Goal: Task Accomplishment & Management: Use online tool/utility

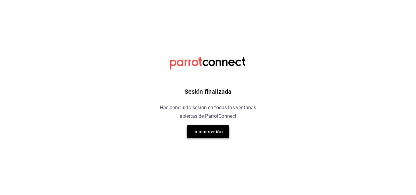
click at [212, 131] on button "Iniciar sesión" at bounding box center [207, 131] width 43 height 13
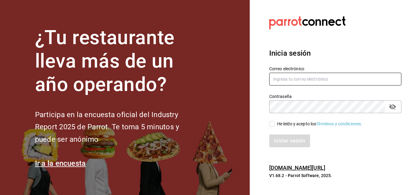
type input "[EMAIL_ADDRESS][DOMAIN_NAME]"
click at [292, 123] on div "He leído y acepto los Términos y condiciones." at bounding box center [319, 124] width 85 height 6
click at [274, 123] on input "He leído y acepto los Términos y condiciones." at bounding box center [271, 123] width 5 height 5
checkbox input "true"
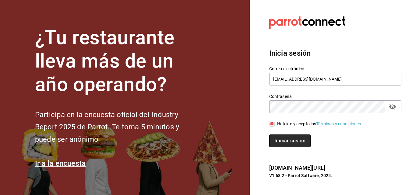
click at [284, 140] on button "Iniciar sesión" at bounding box center [289, 140] width 41 height 13
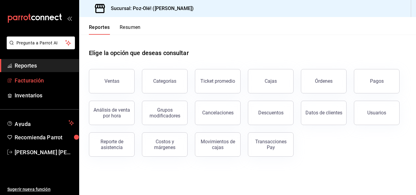
click at [43, 75] on link "Facturación" at bounding box center [39, 80] width 79 height 13
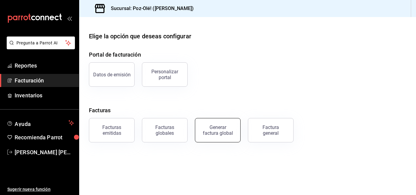
click at [212, 132] on div "Generar factura global" at bounding box center [217, 130] width 30 height 12
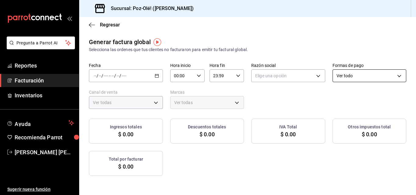
type input "PARROT,UBER_EATS,RAPPI,DIDI_FOOD,ONLINE"
click at [158, 75] on \(Stroke\) "button" at bounding box center [156, 75] width 3 height 0
click at [126, 92] on span "Rango de fechas" at bounding box center [117, 94] width 47 height 6
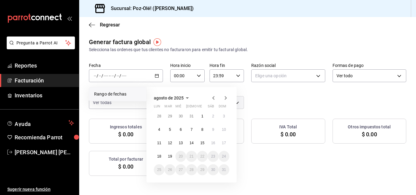
click at [213, 97] on icon "button" at bounding box center [213, 98] width 2 height 4
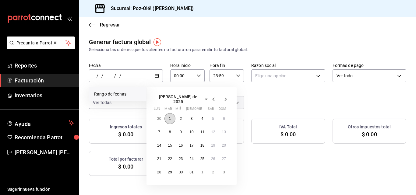
click at [168, 116] on button "1" at bounding box center [169, 118] width 11 height 11
click at [193, 172] on button "31" at bounding box center [191, 172] width 11 height 11
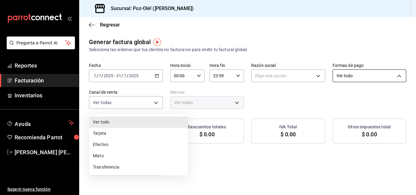
click at [166, 101] on body "Pregunta a Parrot AI Reportes Facturación Inventarios Ayuda Recomienda Parrot […" at bounding box center [208, 97] width 416 height 195
click at [167, 101] on div at bounding box center [208, 97] width 416 height 195
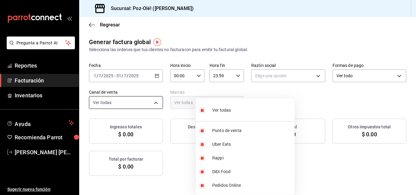
click at [223, 99] on body "Pregunta a Parrot AI Reportes Facturación Inventarios Ayuda Recomienda Parrot […" at bounding box center [208, 97] width 416 height 195
click at [214, 111] on span "Ver todas" at bounding box center [221, 110] width 19 height 6
checkbox input "false"
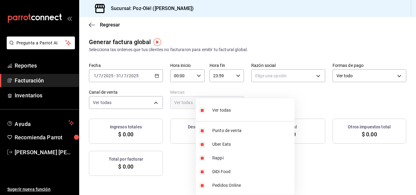
checkbox input "false"
click at [208, 146] on li "Uber Eats" at bounding box center [245, 145] width 99 height 14
type input "UBER_EATS"
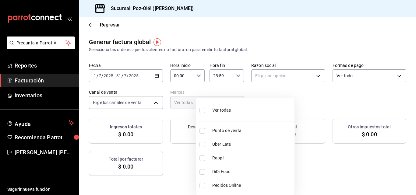
checkbox input "true"
click at [353, 152] on div at bounding box center [208, 97] width 416 height 195
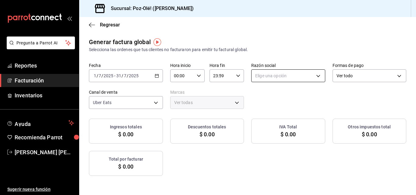
click at [325, 71] on div "Elige una opción" at bounding box center [288, 74] width 74 height 15
click at [355, 73] on body "Pregunta a Parrot AI Reportes Facturación Inventarios Ayuda Recomienda Parrot […" at bounding box center [208, 97] width 416 height 195
click at [336, 104] on li "OPERADORA TORRESANCHEZ" at bounding box center [351, 106] width 99 height 11
type input "8c3984cb-e2b0-4209-bb4f-5ec1cac8c736"
type input "ebfab3e1-b584-4934-ab78-0290ff10e3ad"
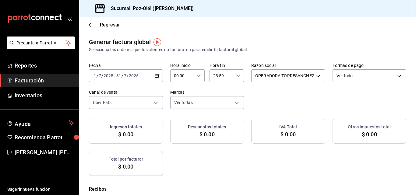
checkbox input "true"
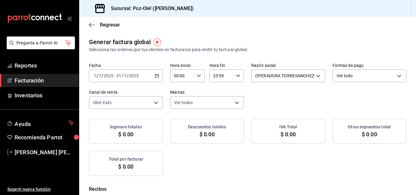
checkbox input "true"
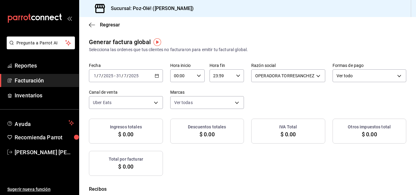
checkbox input "true"
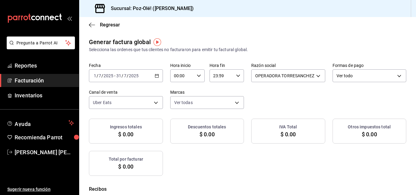
checkbox input "true"
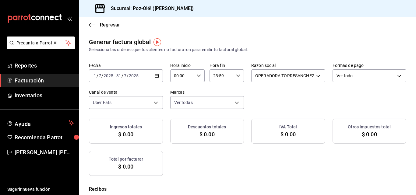
checkbox input "true"
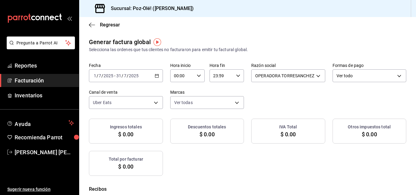
checkbox input "true"
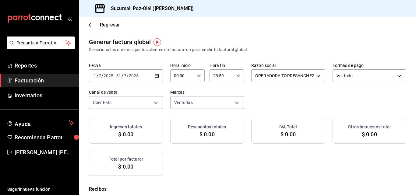
checkbox input "true"
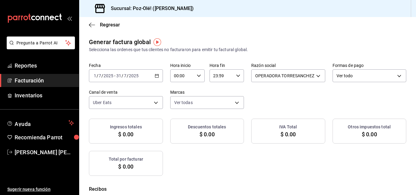
checkbox input "true"
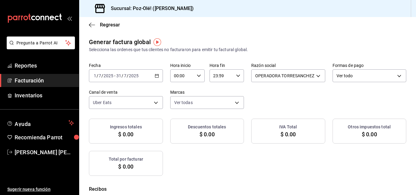
checkbox input "true"
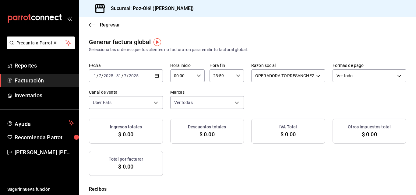
checkbox input "true"
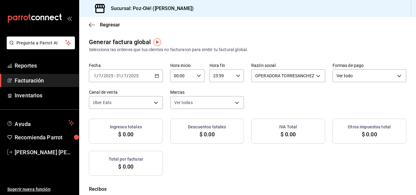
checkbox input "true"
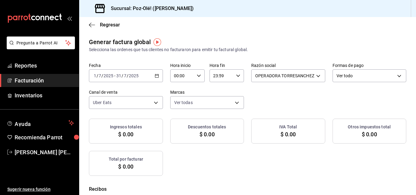
checkbox input "true"
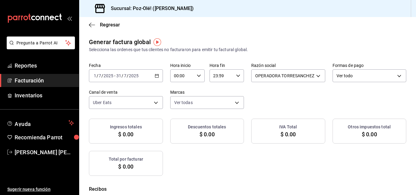
checkbox input "true"
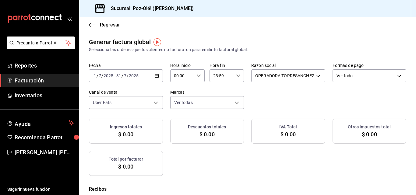
checkbox input "true"
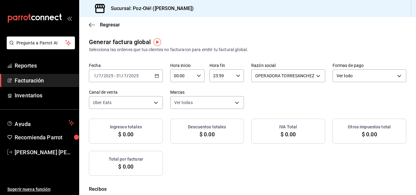
checkbox input "true"
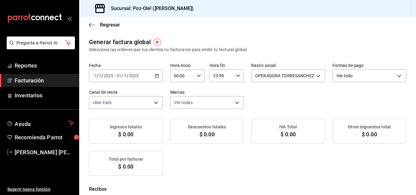
checkbox input "true"
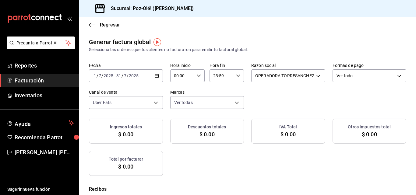
checkbox input "true"
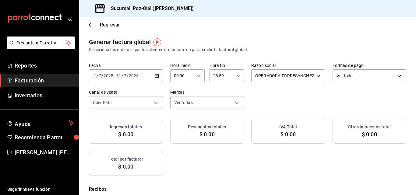
checkbox input "true"
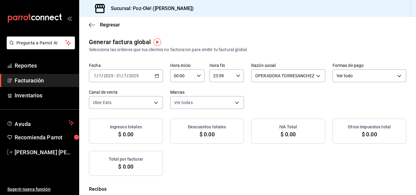
checkbox input "true"
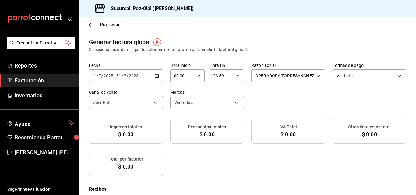
checkbox input "true"
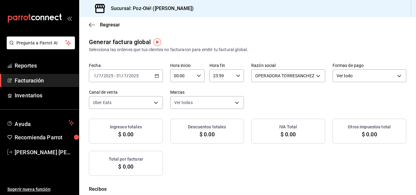
checkbox input "true"
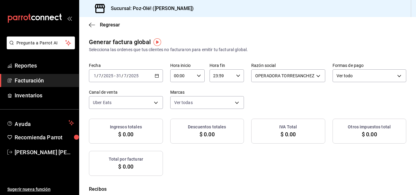
checkbox input "true"
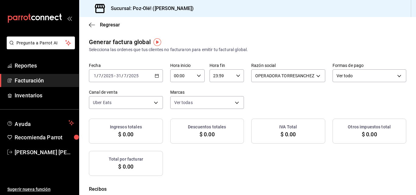
checkbox input "true"
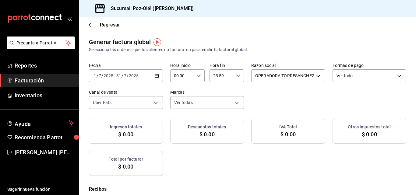
checkbox input "true"
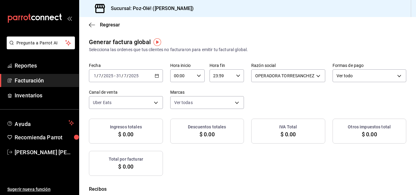
checkbox input "true"
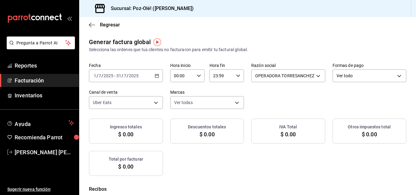
checkbox input "true"
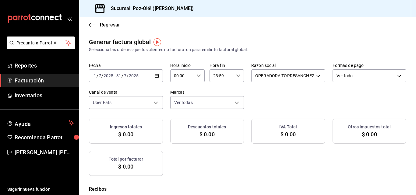
checkbox input "true"
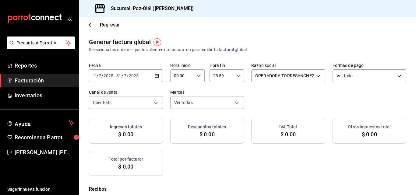
checkbox input "true"
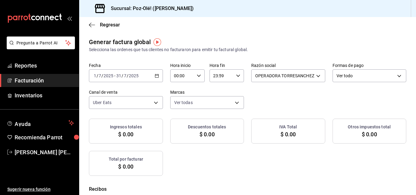
checkbox input "true"
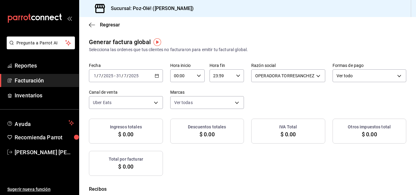
checkbox input "true"
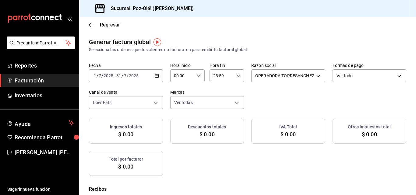
checkbox input "true"
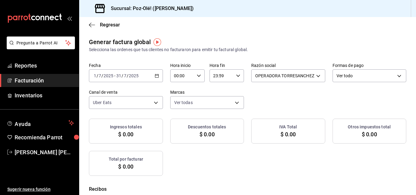
checkbox input "true"
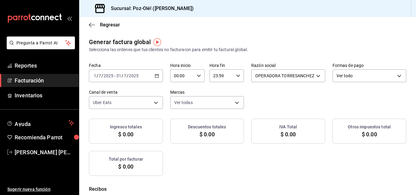
checkbox input "true"
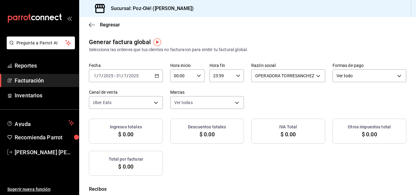
checkbox input "true"
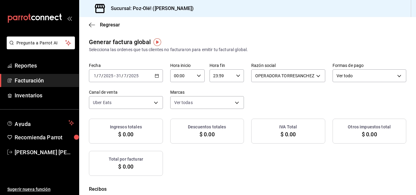
checkbox input "true"
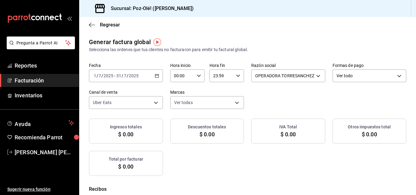
checkbox input "true"
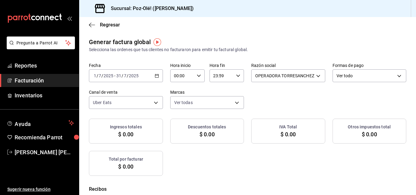
checkbox input "true"
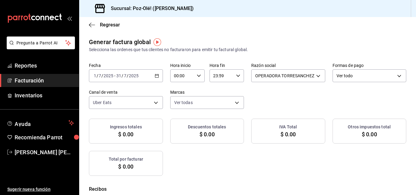
checkbox input "true"
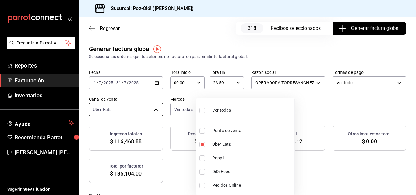
click at [243, 112] on body "Pregunta a Parrot AI Reportes Facturación Inventarios Ayuda Recomienda Parrot […" at bounding box center [208, 97] width 416 height 195
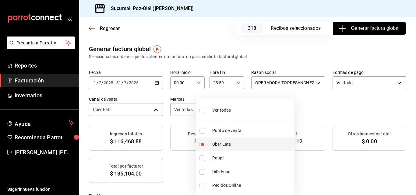
click at [219, 142] on span "Uber Eats" at bounding box center [252, 144] width 80 height 6
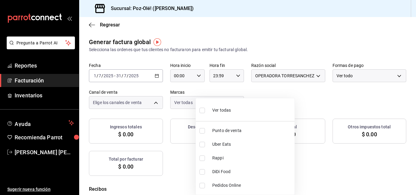
click at [219, 142] on span "Uber Eats" at bounding box center [252, 144] width 80 height 6
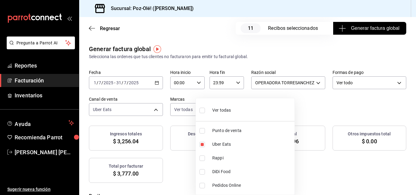
click at [341, 159] on div at bounding box center [208, 97] width 416 height 195
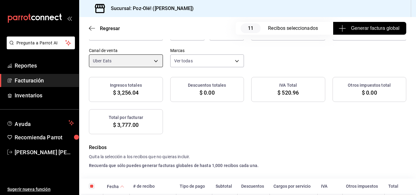
scroll to position [37, 0]
